Goal: Navigation & Orientation: Find specific page/section

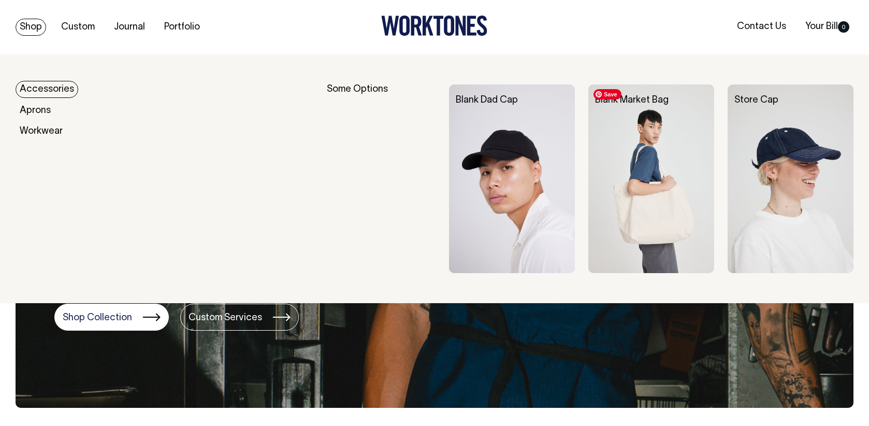
click at [644, 212] on img at bounding box center [651, 178] width 126 height 188
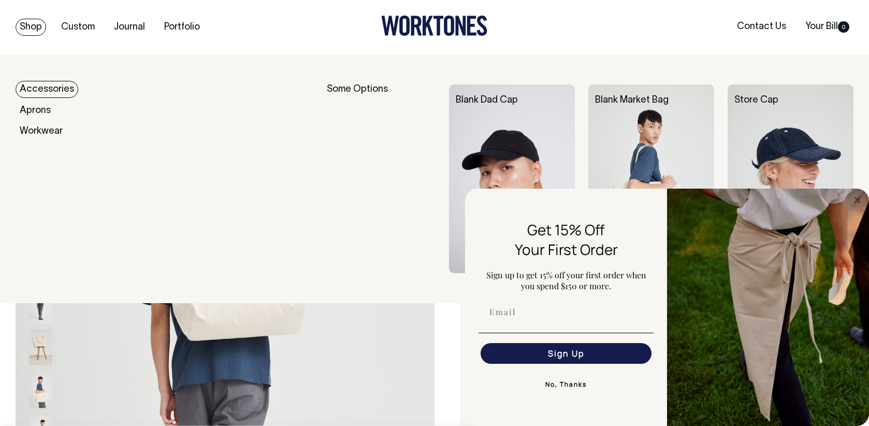
click at [35, 90] on link "Accessories" at bounding box center [47, 89] width 63 height 17
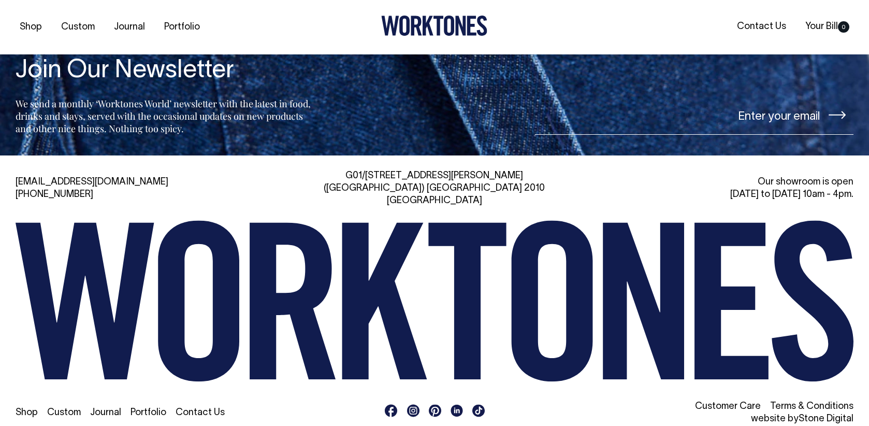
scroll to position [1525, 0]
